Goal: Information Seeking & Learning: Learn about a topic

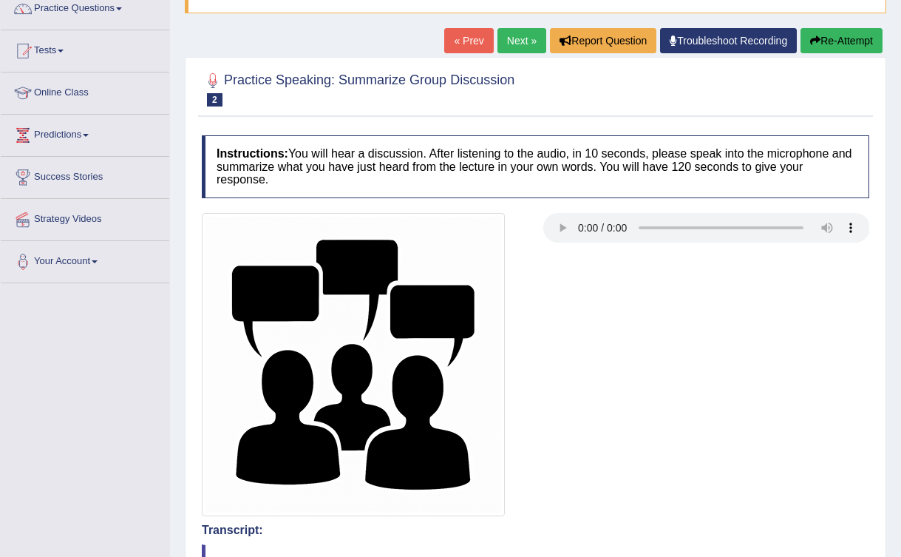
scroll to position [126, 0]
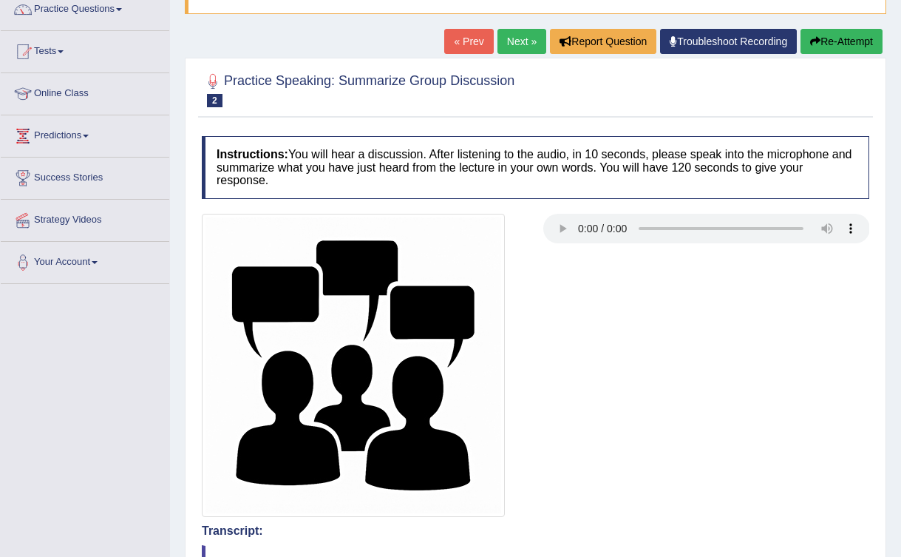
click at [571, 277] on div at bounding box center [535, 365] width 682 height 303
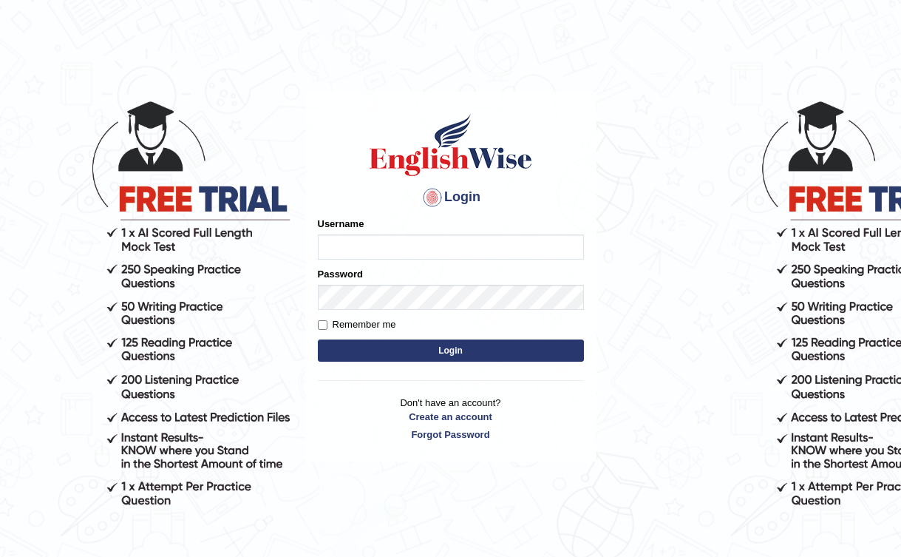
click at [358, 245] on input "Username" at bounding box center [451, 246] width 266 height 25
type input "Student_8"
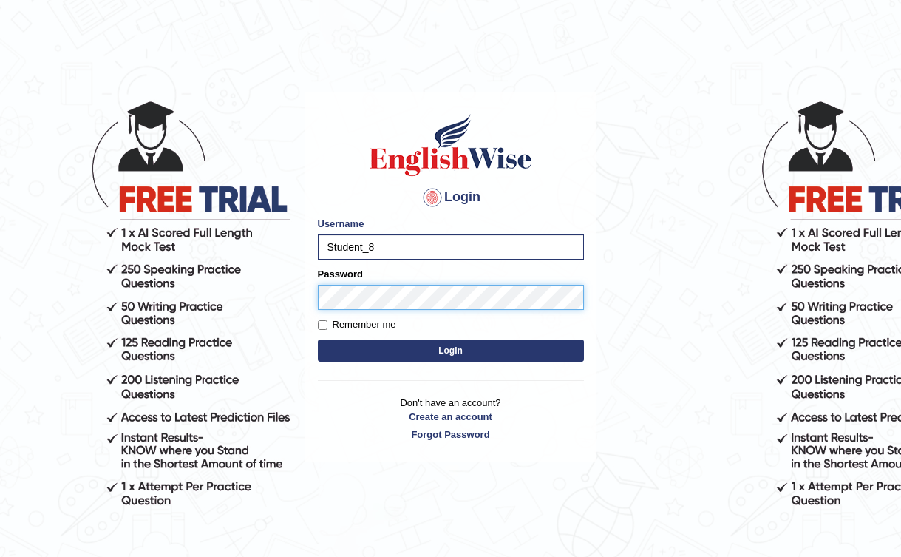
click at [318, 339] on button "Login" at bounding box center [451, 350] width 266 height 22
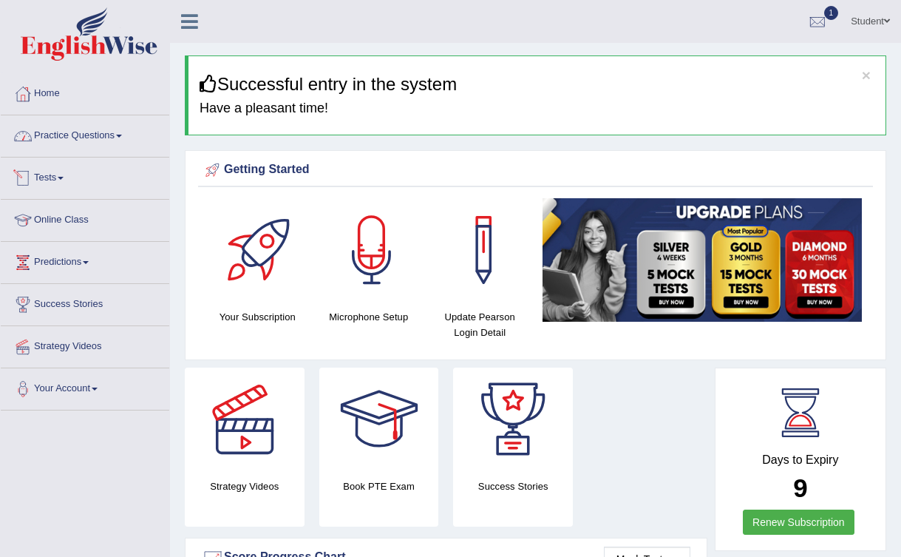
click at [120, 136] on link "Practice Questions" at bounding box center [85, 133] width 169 height 37
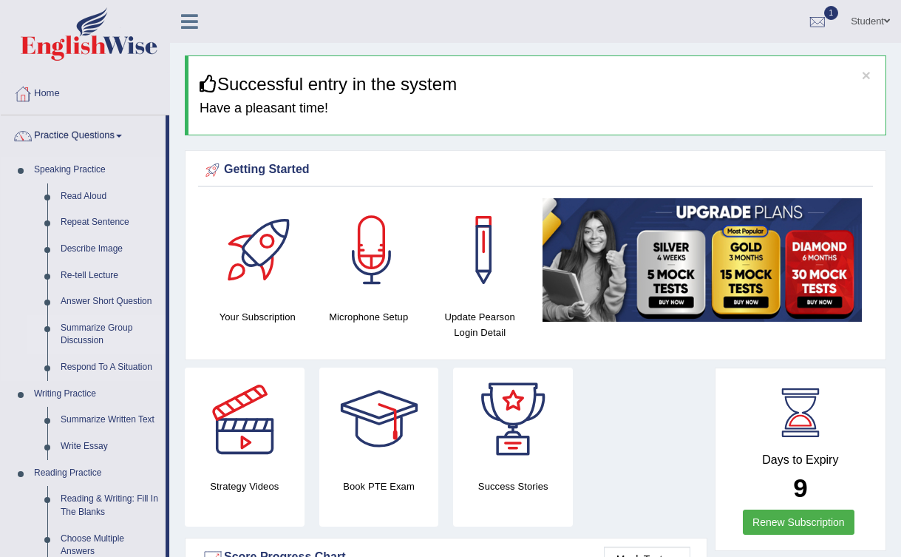
click at [98, 333] on link "Summarize Group Discussion" at bounding box center [110, 334] width 112 height 39
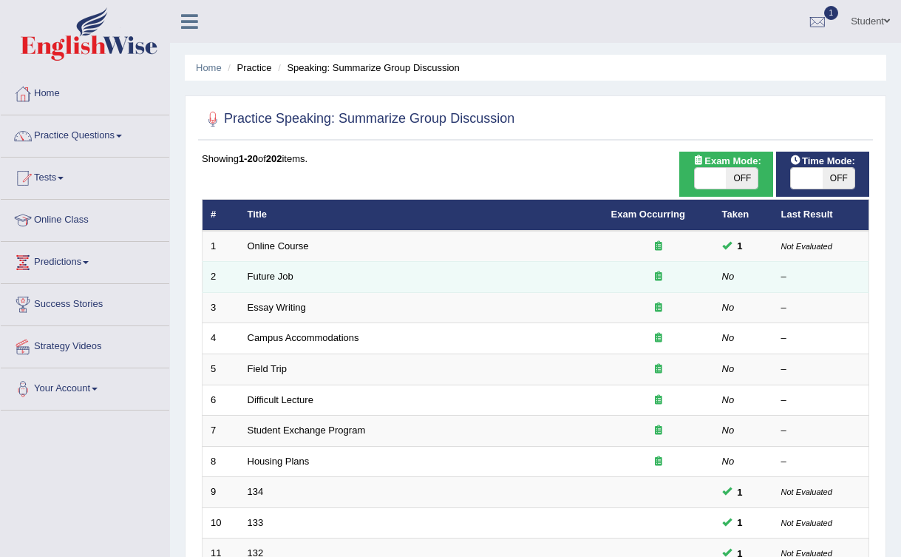
click at [659, 278] on icon at bounding box center [658, 276] width 7 height 10
click at [285, 276] on link "Future Job" at bounding box center [271, 275] width 46 height 11
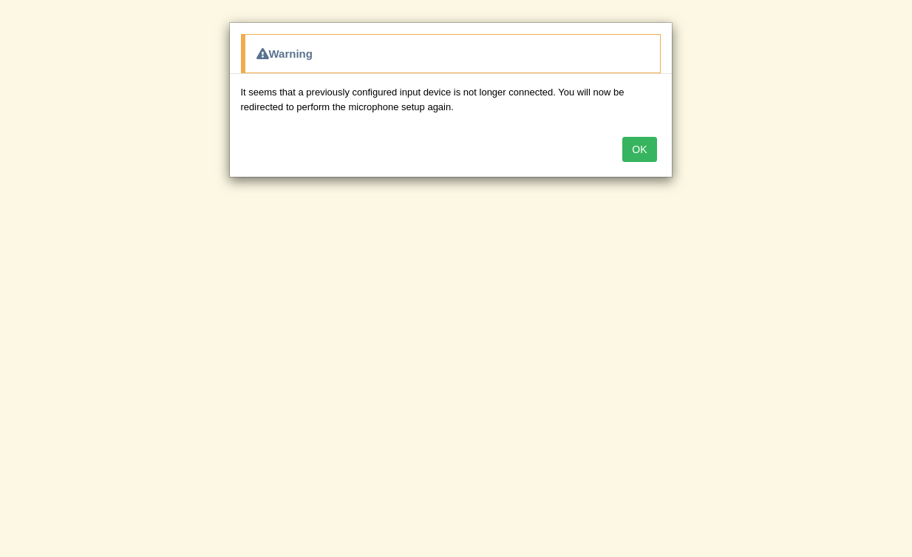
click at [640, 152] on button "OK" at bounding box center [639, 149] width 34 height 25
